Goal: Task Accomplishment & Management: Manage account settings

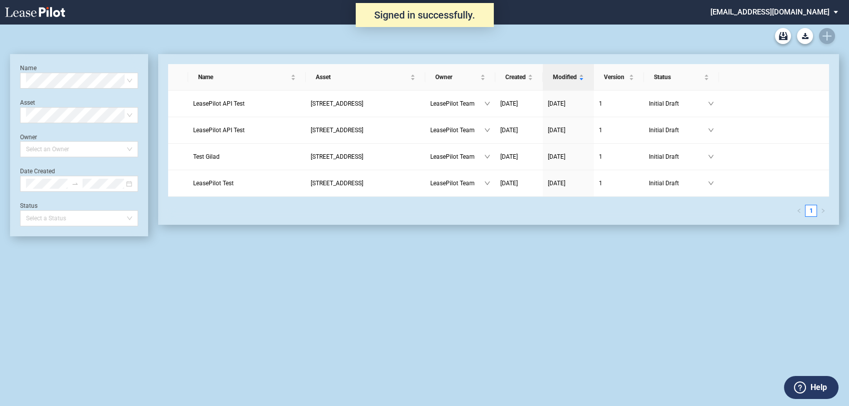
click at [800, 15] on md-select "[EMAIL_ADDRESS][DOMAIN_NAME] Change Password 2-Factor Authentication Admin Area…" at bounding box center [777, 11] width 137 height 23
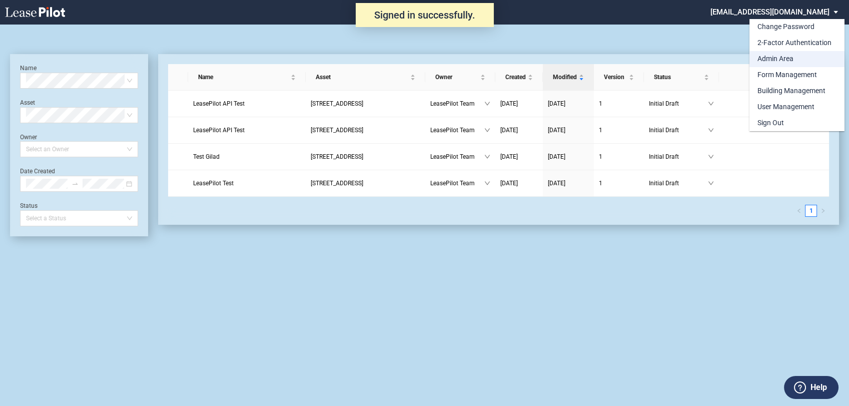
click at [773, 59] on div "Admin Area" at bounding box center [775, 59] width 36 height 10
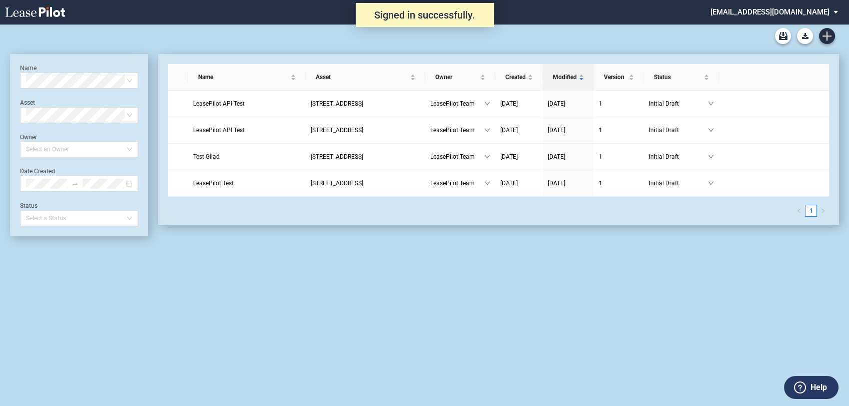
scroll to position [24, 0]
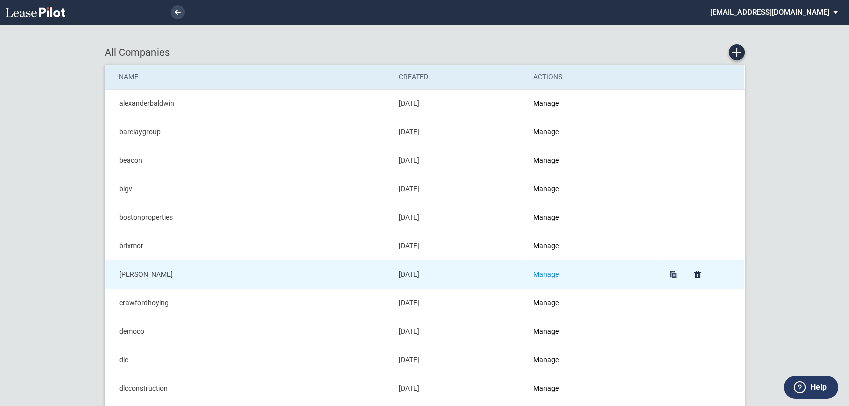
click at [540, 273] on link "Manage" at bounding box center [546, 274] width 26 height 8
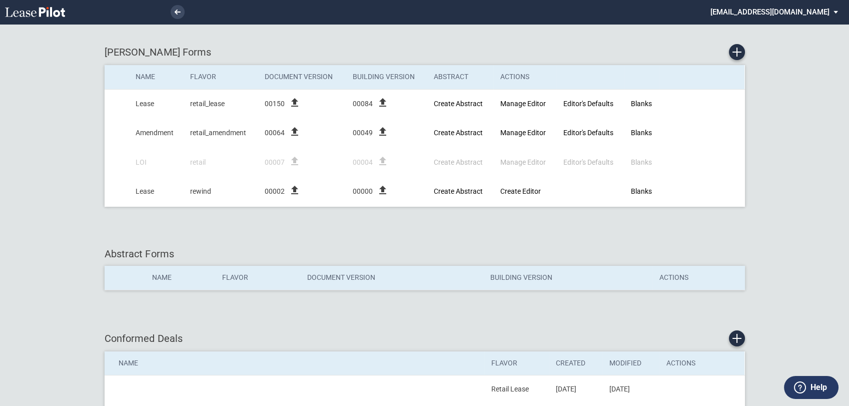
click at [804, 11] on md-select "admin@leasepilot.co Change Password 2-Factor Authentication Admin Area Form Man…" at bounding box center [777, 11] width 137 height 23
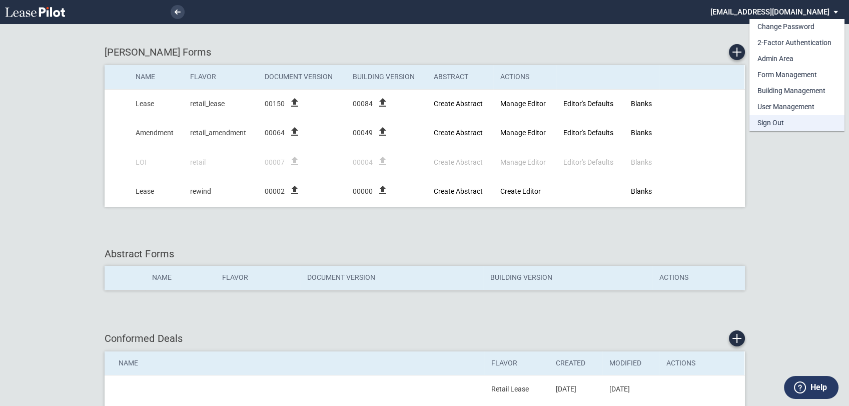
click at [781, 121] on div "Sign Out" at bounding box center [770, 123] width 27 height 10
